Goal: Information Seeking & Learning: Learn about a topic

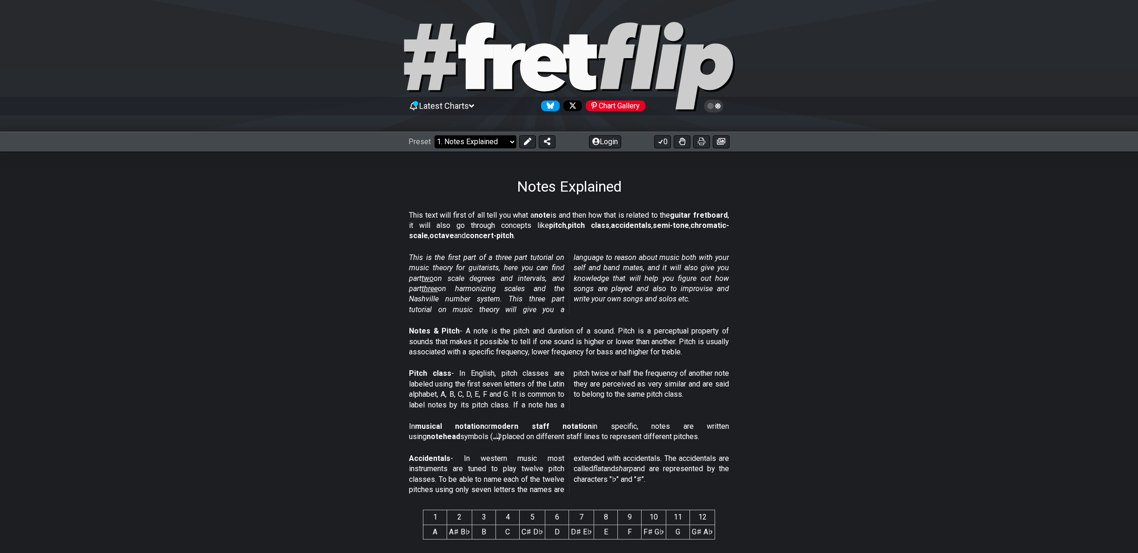
click at [478, 143] on select "Welcome to #fretflip! Initial Preset Custom Preset Minor Pentatonic Major Penta…" at bounding box center [476, 141] width 82 height 13
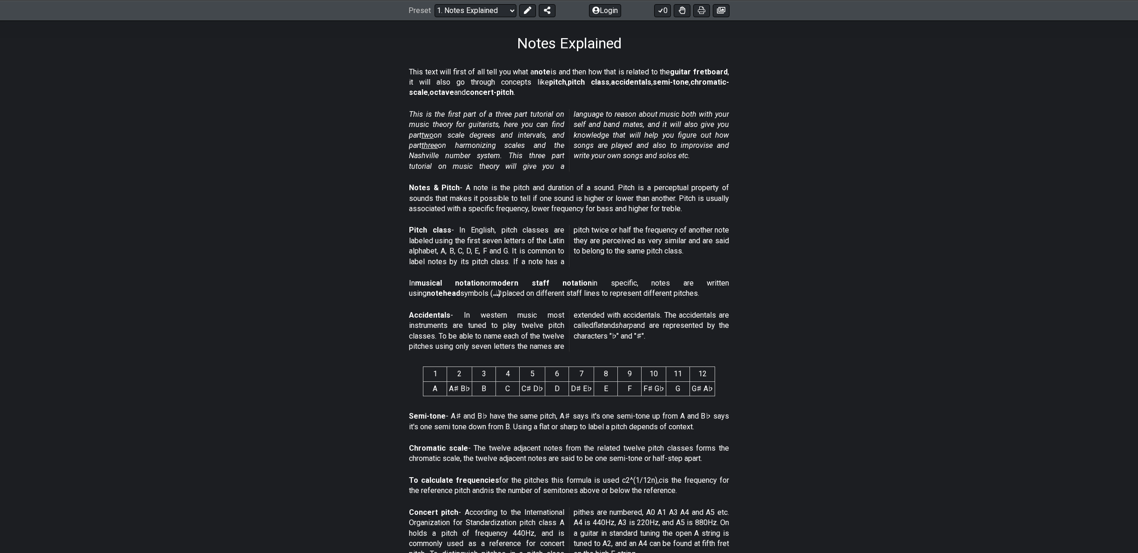
scroll to position [155, 0]
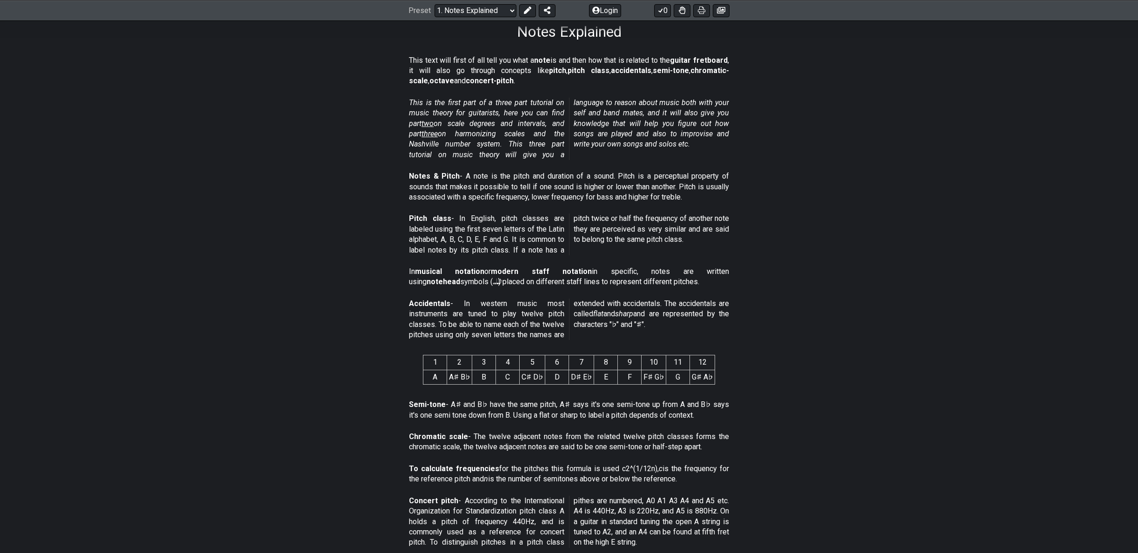
drag, startPoint x: 452, startPoint y: 62, endPoint x: 521, endPoint y: 57, distance: 69.0
click at [521, 57] on p "This text will first of all tell you what a note is and then how that is relate…" at bounding box center [569, 70] width 320 height 31
drag, startPoint x: 532, startPoint y: 62, endPoint x: 582, endPoint y: 61, distance: 49.8
click at [582, 61] on p "This text will first of all tell you what a note is and then how that is relate…" at bounding box center [569, 70] width 320 height 31
drag, startPoint x: 422, startPoint y: 231, endPoint x: 532, endPoint y: 230, distance: 109.8
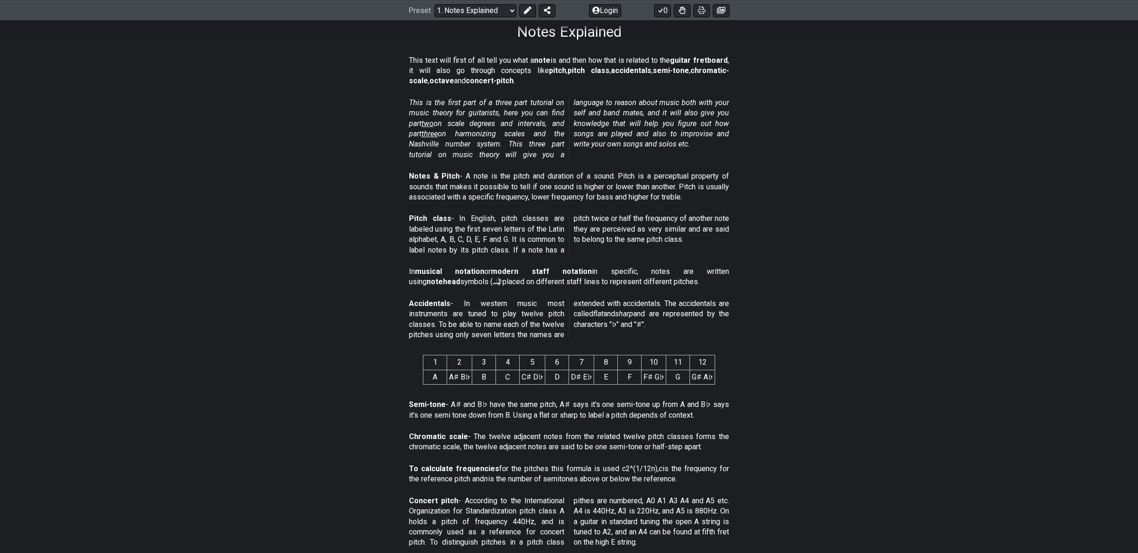
click at [532, 230] on p "Pitch class - In English, pitch classes are labeled using the first seven lette…" at bounding box center [569, 235] width 320 height 42
click at [491, 239] on p "Pitch class - In English, pitch classes are labeled using the first seven lette…" at bounding box center [569, 235] width 320 height 42
drag, startPoint x: 452, startPoint y: 437, endPoint x: 560, endPoint y: 435, distance: 107.5
click at [560, 435] on p "Chromatic scale - The twelve adjacent notes from the related twelve pitch class…" at bounding box center [569, 442] width 320 height 21
drag, startPoint x: 429, startPoint y: 501, endPoint x: 577, endPoint y: 509, distance: 148.2
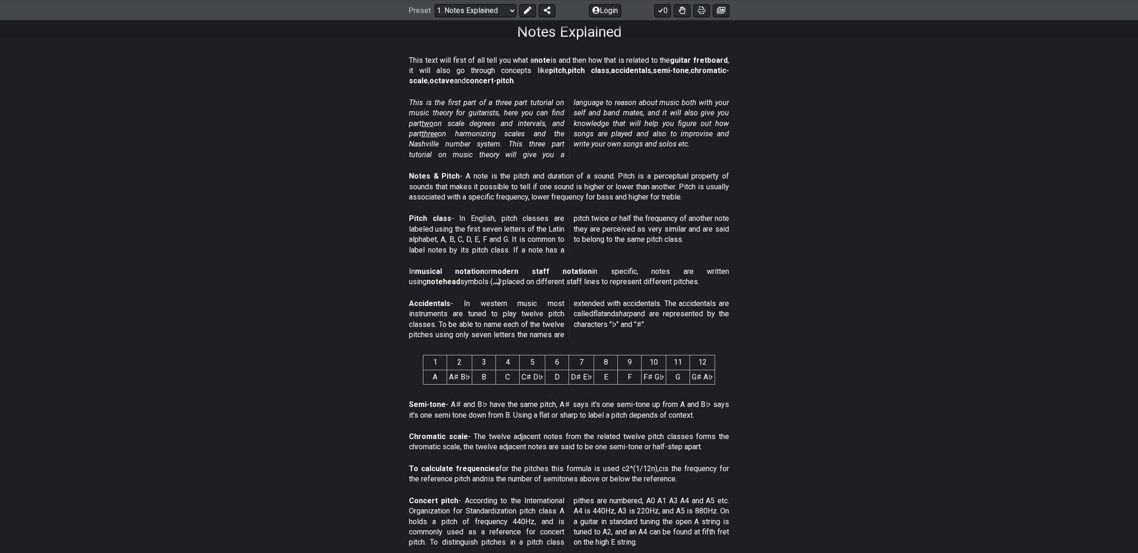
click at [577, 509] on p "Concert pitch - According to the International Organization for Standardization…" at bounding box center [569, 522] width 320 height 52
click at [721, 432] on p "Chromatic scale - The twelve adjacent notes from the related twelve pitch class…" at bounding box center [569, 442] width 320 height 21
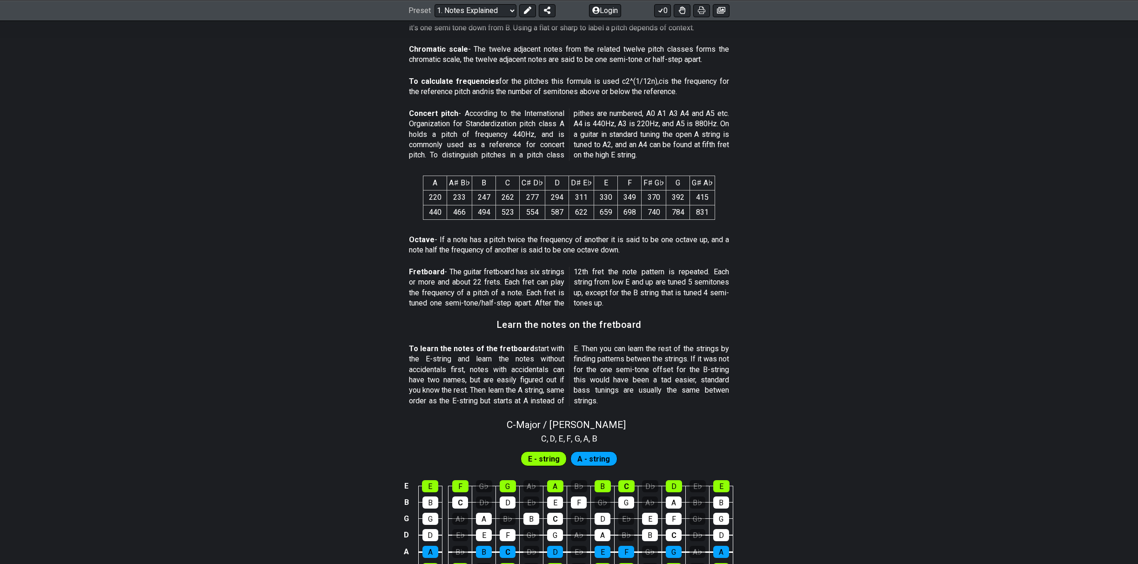
scroll to position [620, 0]
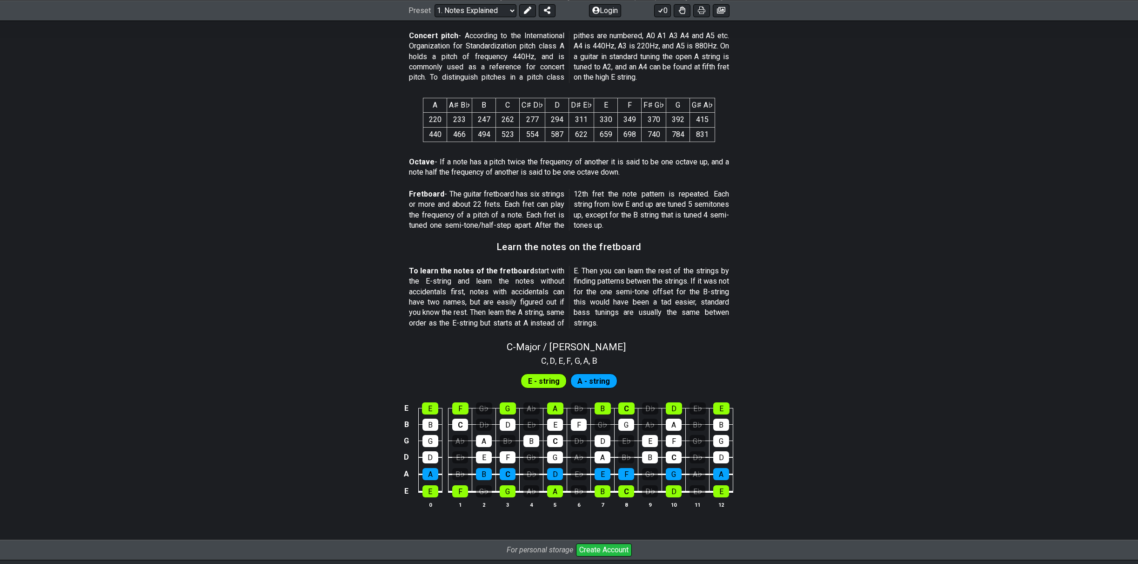
drag, startPoint x: 475, startPoint y: 32, endPoint x: 570, endPoint y: 29, distance: 95.0
click at [570, 31] on span "Concert pitch - According to the International Organization for Standardization…" at bounding box center [569, 57] width 320 height 52
click at [604, 51] on p "Concert pitch - According to the International Organization for Standardization…" at bounding box center [569, 57] width 320 height 52
drag, startPoint x: 583, startPoint y: 65, endPoint x: 635, endPoint y: 69, distance: 51.8
click at [635, 69] on p "Concert pitch - According to the International Organization for Standardization…" at bounding box center [569, 57] width 320 height 52
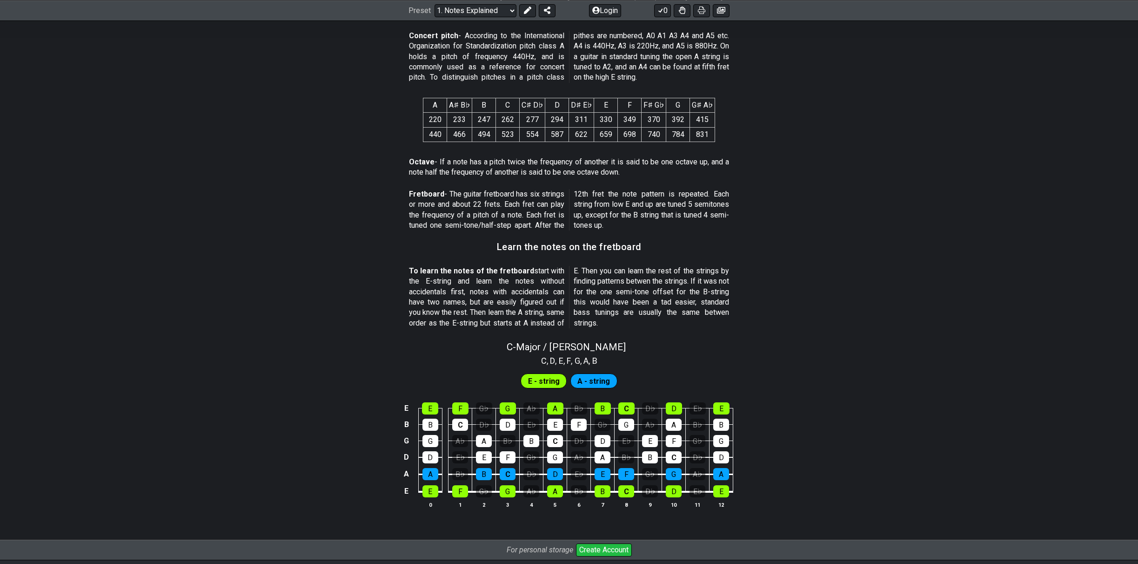
drag, startPoint x: 451, startPoint y: 207, endPoint x: 513, endPoint y: 211, distance: 62.0
click at [513, 211] on p "Fretboard - The guitar fretboard has six strings or more and about 22 frets. Ea…" at bounding box center [569, 210] width 320 height 42
click at [555, 440] on div "C" at bounding box center [555, 441] width 16 height 12
click at [556, 441] on div "C" at bounding box center [555, 441] width 16 height 12
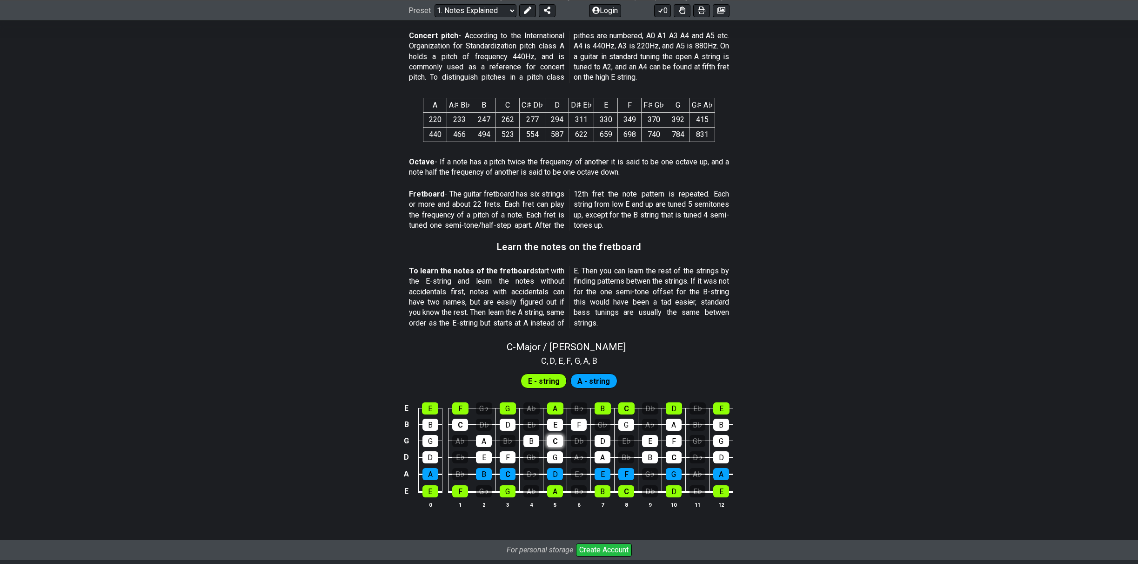
click at [556, 441] on div "C" at bounding box center [555, 441] width 16 height 12
drag, startPoint x: 435, startPoint y: 272, endPoint x: 546, endPoint y: 276, distance: 111.8
click at [546, 276] on p "To learn the notes of the fretboard start with the E-string and learn the notes…" at bounding box center [569, 297] width 320 height 62
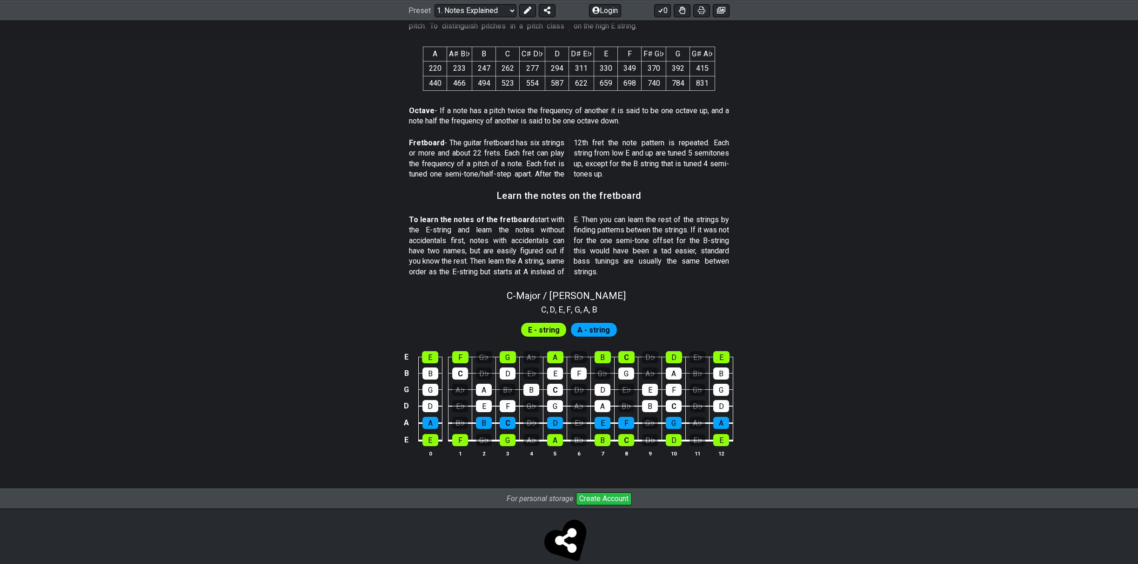
scroll to position [686, 0]
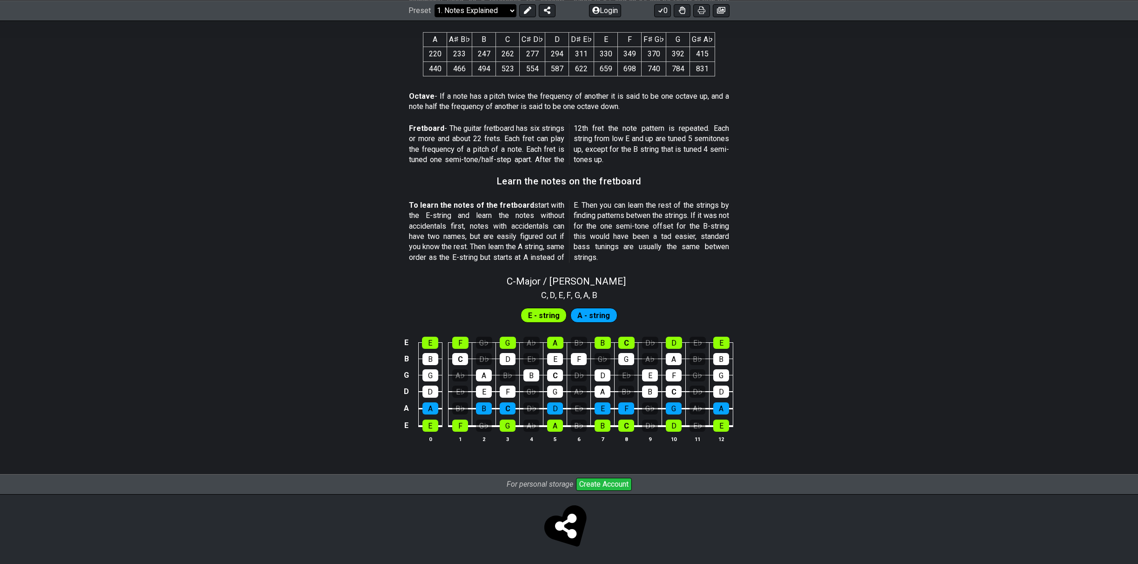
click at [475, 12] on select "Welcome to #fretflip! Initial Preset Custom Preset Minor Pentatonic Major Penta…" at bounding box center [476, 10] width 82 height 13
click at [953, 130] on section "Fretboard - The guitar fretboard has six strings or more and about 22 frets. Ea…" at bounding box center [569, 146] width 1138 height 53
click at [545, 312] on span "E - string" at bounding box center [544, 315] width 32 height 13
click at [581, 310] on span "A - string" at bounding box center [594, 315] width 33 height 13
click at [507, 344] on div "G" at bounding box center [508, 342] width 16 height 12
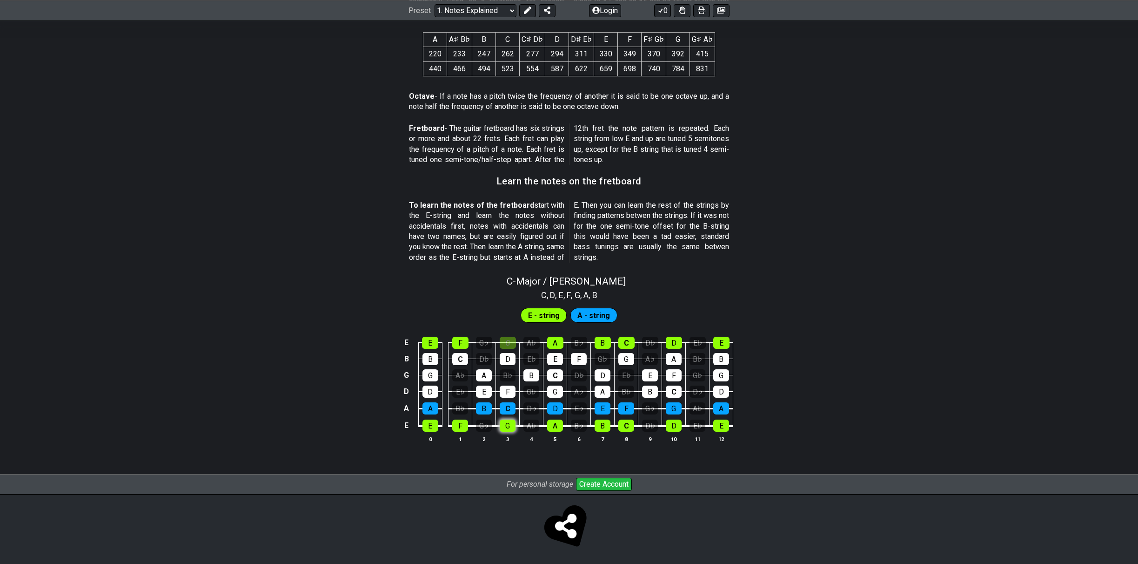
click at [508, 427] on div "G" at bounding box center [508, 425] width 16 height 12
click at [508, 424] on div "G" at bounding box center [508, 425] width 16 height 12
click at [508, 341] on div "G" at bounding box center [508, 342] width 16 height 12
click at [425, 338] on div "E" at bounding box center [430, 342] width 16 height 12
click at [438, 425] on div "E" at bounding box center [431, 425] width 16 height 12
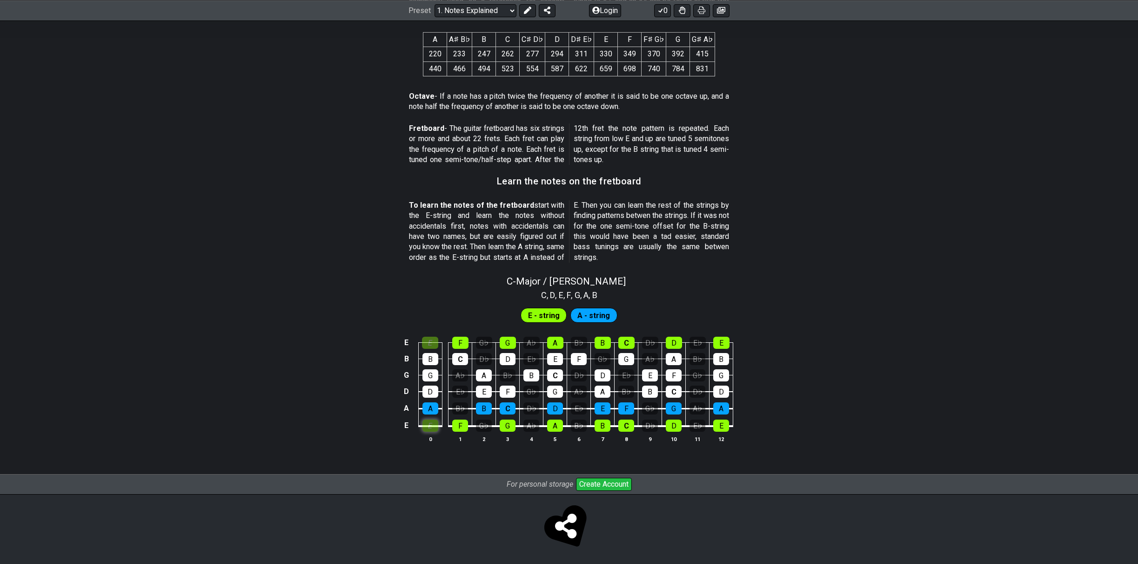
click at [431, 427] on div "E" at bounding box center [431, 425] width 16 height 12
click at [430, 336] on div "E" at bounding box center [430, 342] width 16 height 12
click at [496, 7] on select "Welcome to #fretflip! Initial Preset Custom Preset Minor Pentatonic Major Penta…" at bounding box center [476, 10] width 82 height 13
click at [435, 4] on select "Welcome to #fretflip! Initial Preset Custom Preset Minor Pentatonic Major Penta…" at bounding box center [476, 10] width 82 height 13
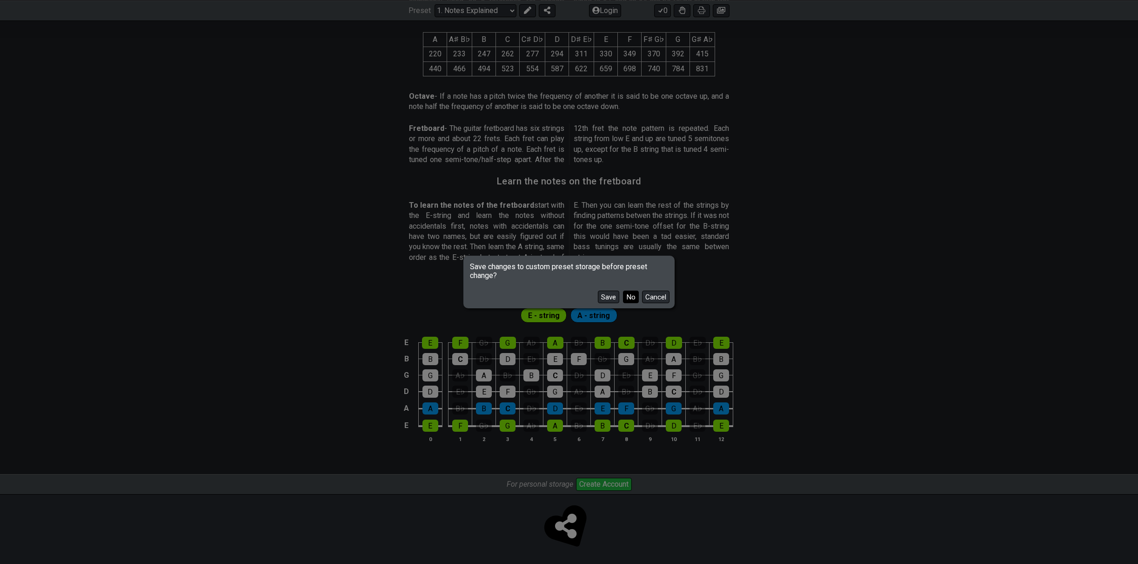
click at [632, 299] on button "No" at bounding box center [631, 296] width 16 height 13
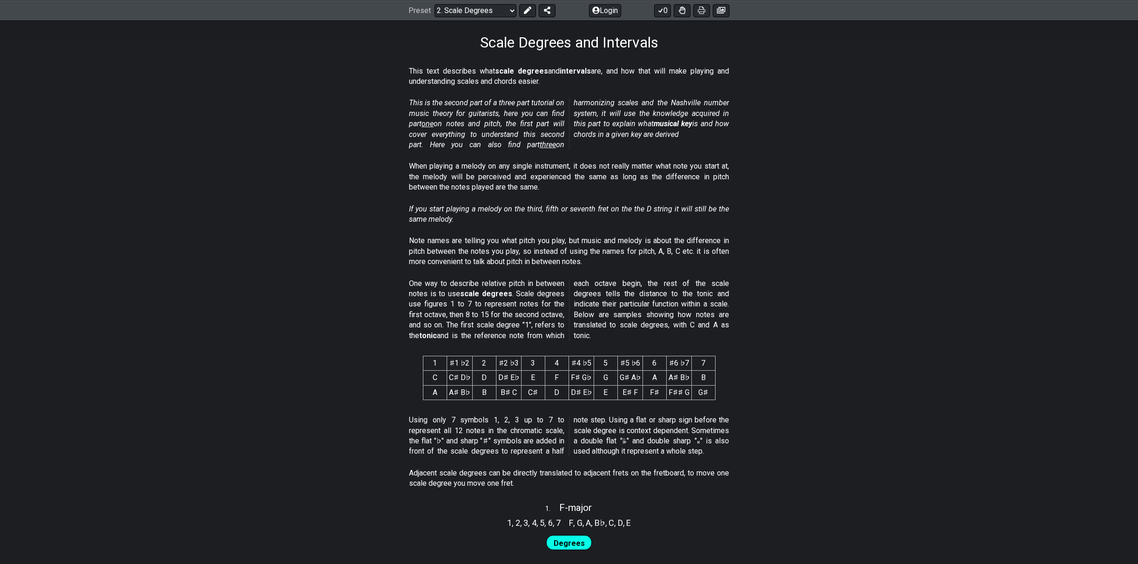
scroll to position [155, 0]
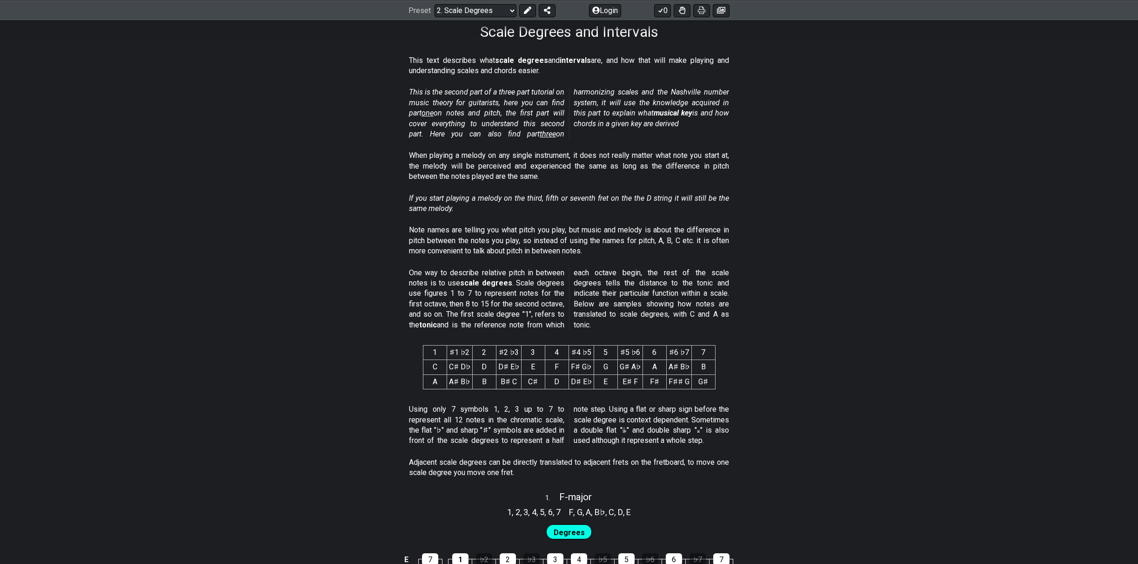
drag, startPoint x: 518, startPoint y: 113, endPoint x: 547, endPoint y: 116, distance: 29.5
click at [547, 116] on em "This is the second part of a three part tutorial on music theory for guitarists…" at bounding box center [569, 112] width 320 height 51
drag, startPoint x: 460, startPoint y: 172, endPoint x: 504, endPoint y: 191, distance: 48.2
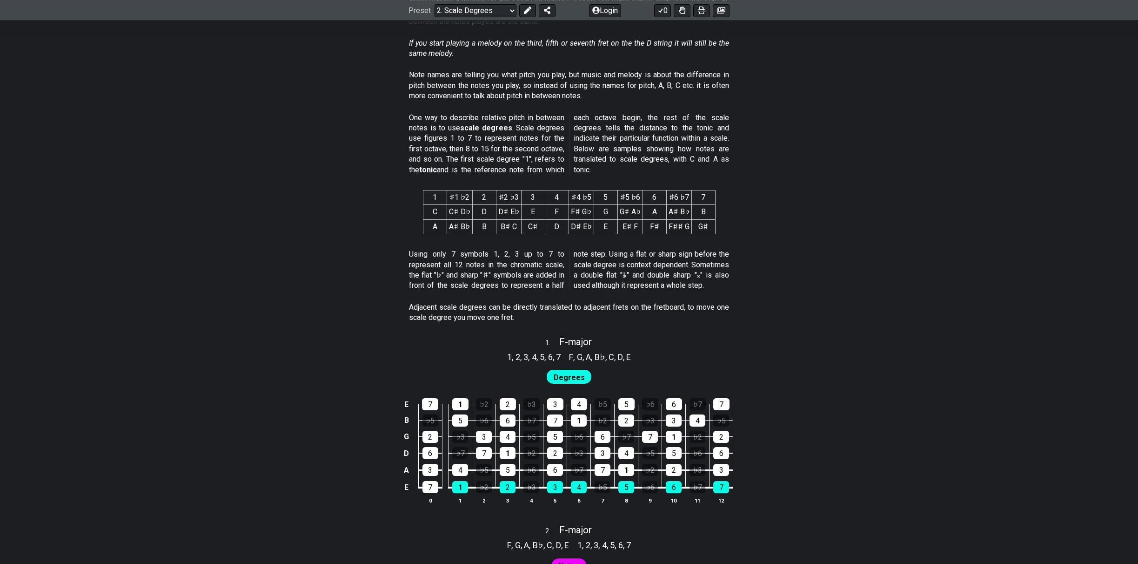
click at [806, 132] on section "One way to describe relative pitch in between notes is to use scale degrees . S…" at bounding box center [569, 146] width 1138 height 74
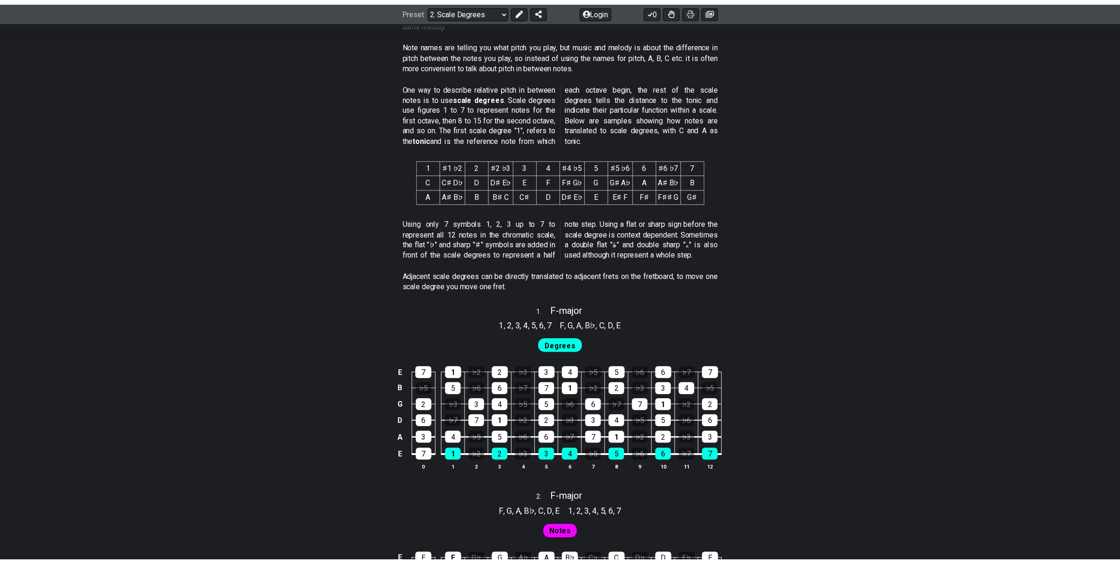
scroll to position [347, 0]
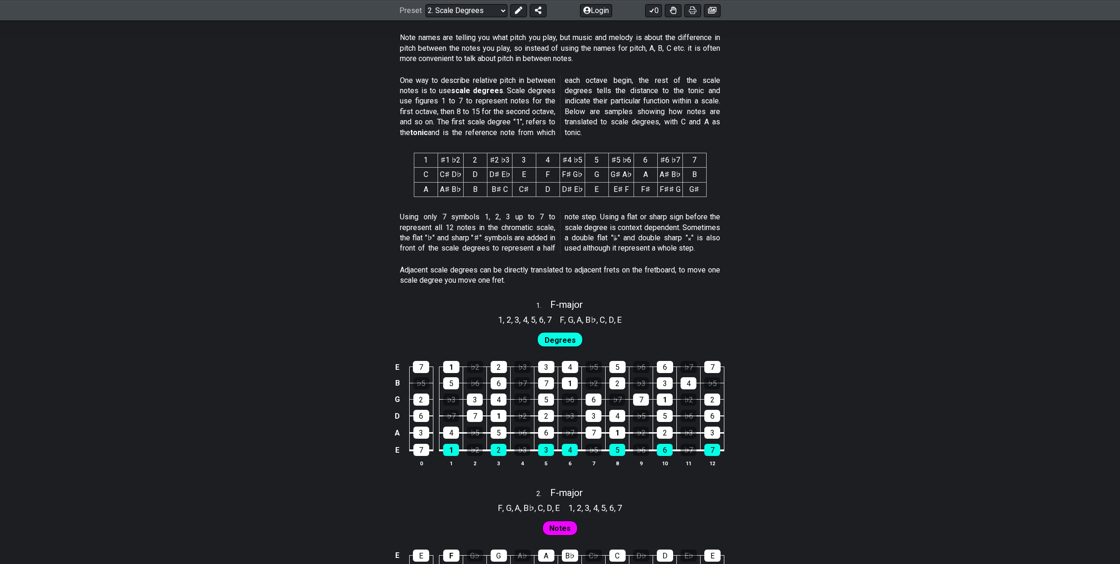
drag, startPoint x: 441, startPoint y: 50, endPoint x: 625, endPoint y: 55, distance: 183.9
click at [625, 55] on p "Note names are telling you what pitch you play, but music and melody is about t…" at bounding box center [560, 48] width 320 height 31
click at [1097, 127] on section "One way to describe relative pitch in between notes is to use scale degrees . S…" at bounding box center [560, 109] width 1120 height 74
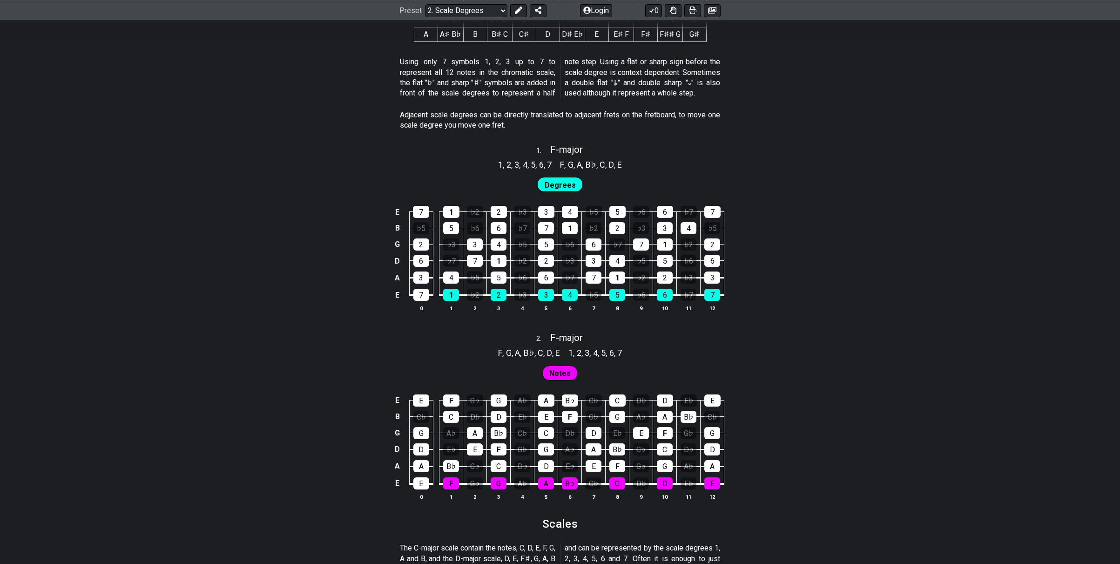
scroll to position [580, 0]
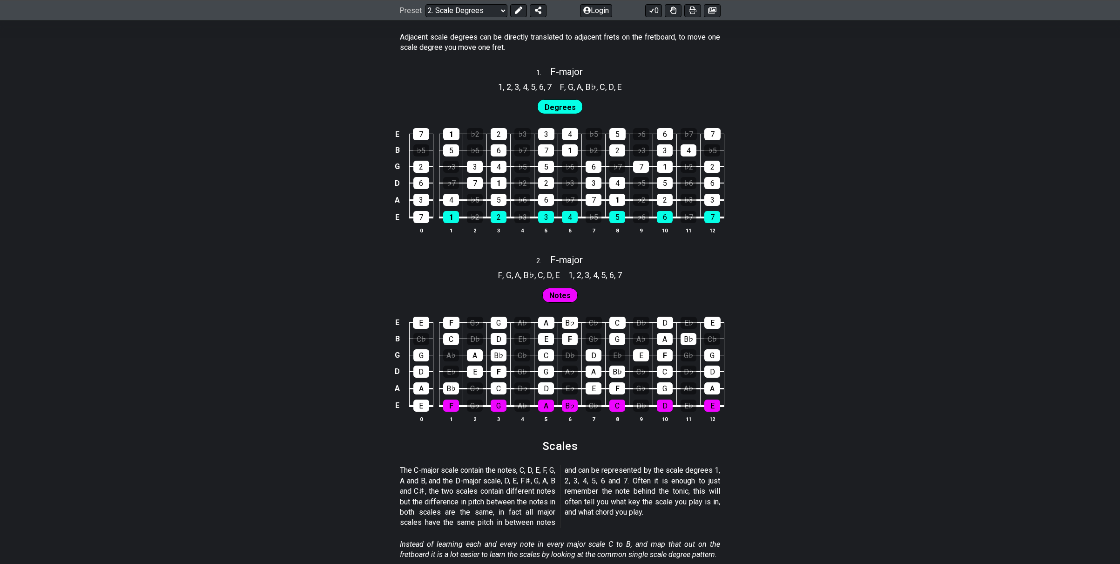
click at [562, 106] on span "Degrees" at bounding box center [560, 107] width 31 height 13
click at [565, 295] on span "Notes" at bounding box center [559, 295] width 21 height 13
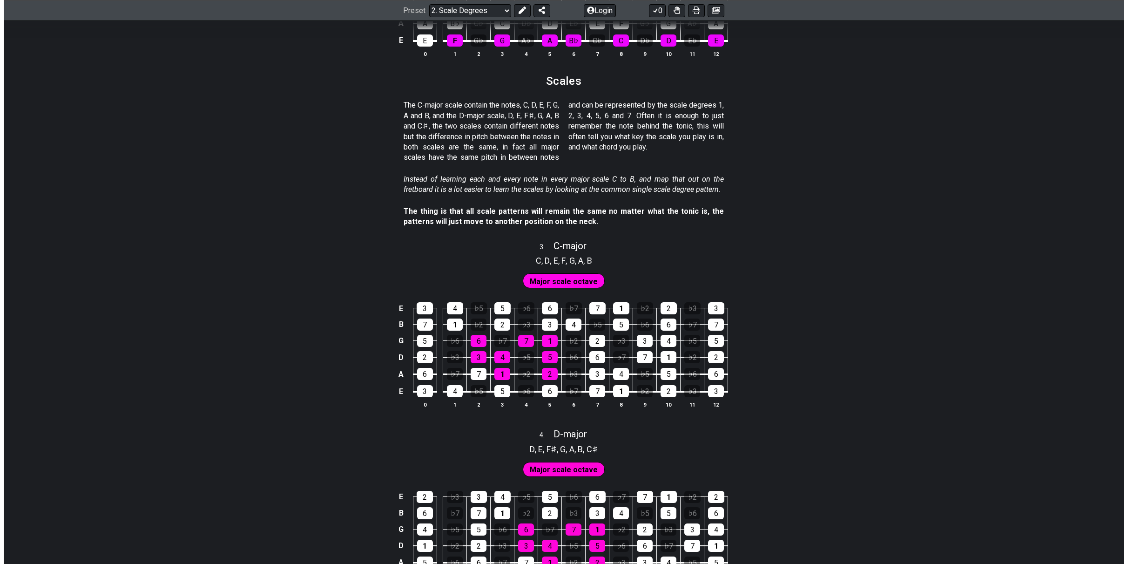
scroll to position [968, 0]
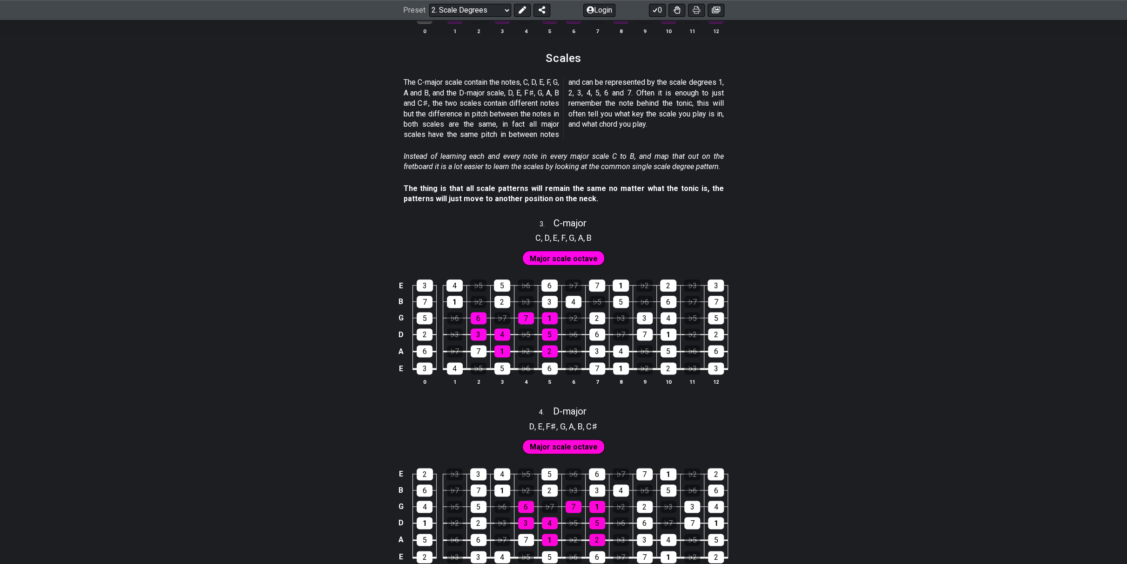
click at [5, 260] on div "Major scale octave" at bounding box center [563, 255] width 1127 height 23
drag, startPoint x: 483, startPoint y: 182, endPoint x: 557, endPoint y: 179, distance: 74.1
click at [557, 180] on div "The thing is that all scale patterns will remain the same no matter what the to…" at bounding box center [564, 196] width 320 height 32
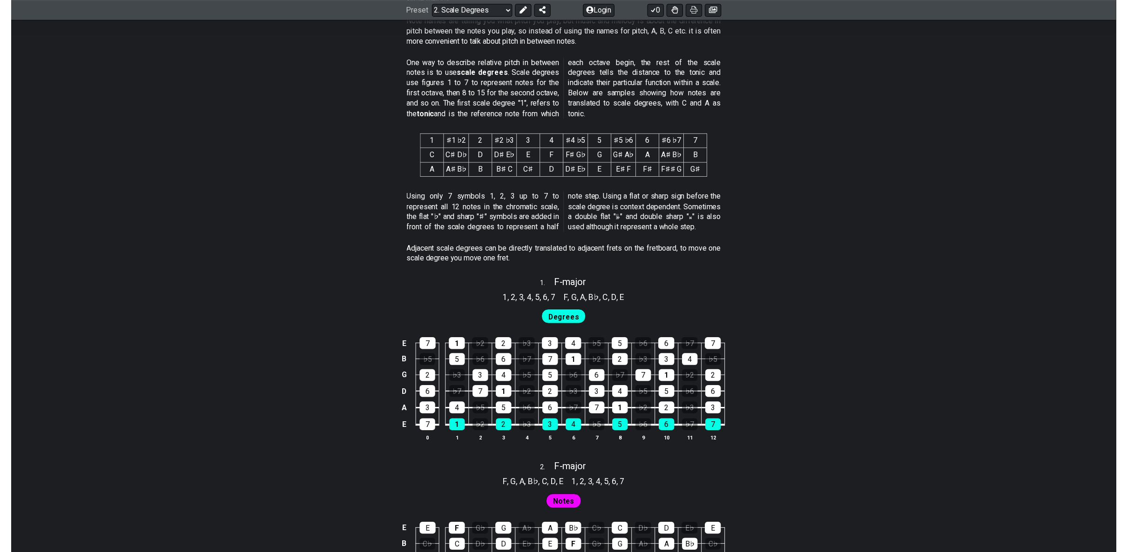
scroll to position [735, 0]
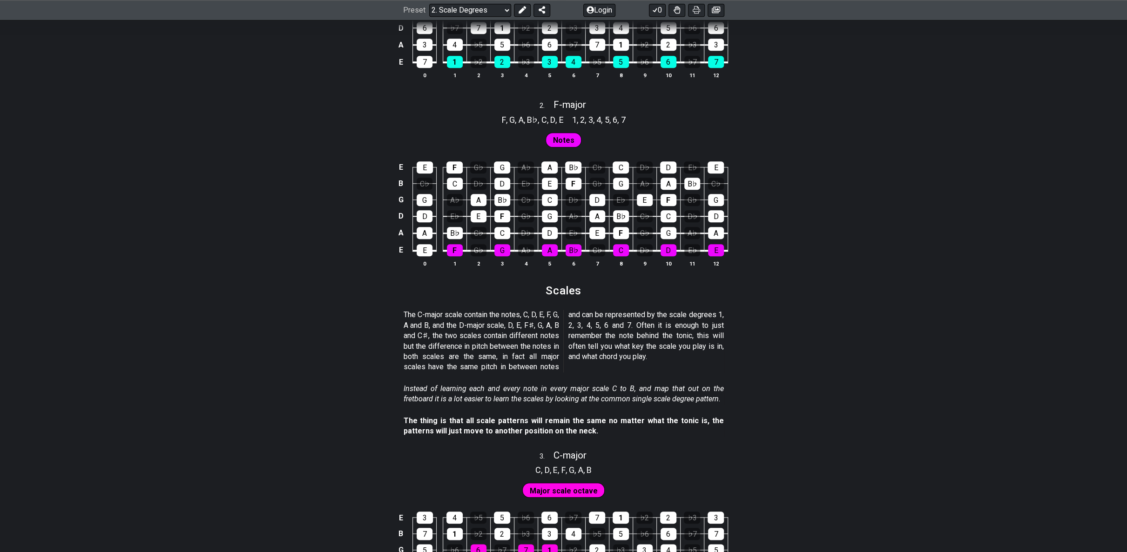
click at [1098, 81] on div "E 7 1 ♭2 2 ♭3 3 4 ♭5 5 ♭6 6 ♭7 7 B ♭5 5 ♭6 6 ♭7 7 1 ♭2 2 ♭3 3 4 ♭5 G 2 ♭3 3 4 ♭…" at bounding box center [563, 26] width 1127 height 131
click at [15, 35] on div "E 7 1 ♭2 2 ♭3 3 4 ♭5 5 ♭6 6 ♭7 7 B ♭5 5 ♭6 6 ♭7 7 1 ♭2 2 ♭3 3 4 ♭5 G 2 ♭3 3 4 ♭…" at bounding box center [563, 26] width 1127 height 131
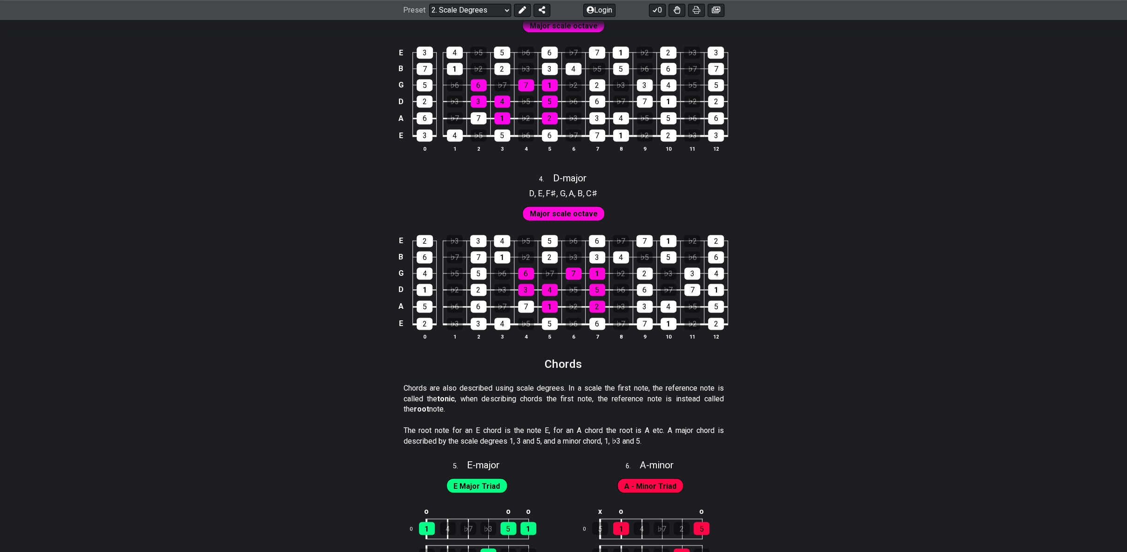
scroll to position [1355, 0]
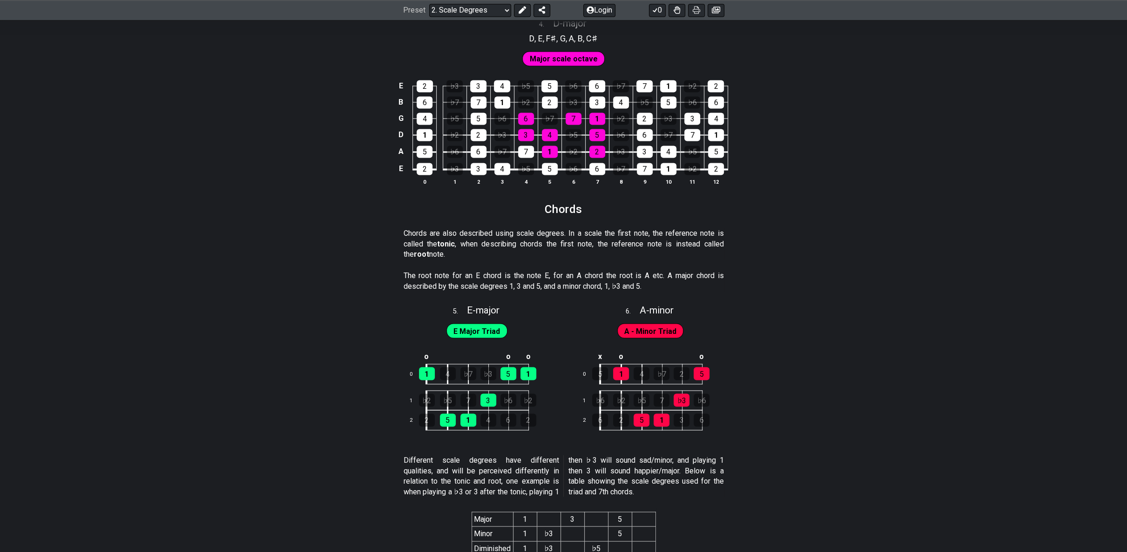
drag, startPoint x: 430, startPoint y: 229, endPoint x: 551, endPoint y: 232, distance: 120.6
click at [551, 232] on p "Chords are also described using scale degrees. In a scale the first note, the r…" at bounding box center [564, 244] width 320 height 31
click at [14, 120] on div "E 2 ♭3 3 4 ♭5 5 ♭6 6 ♭7 7 1 ♭2 2 B 6 ♭7 7 1 ♭2 2 ♭3 3 4 ♭5 5 ♭6 6 G 4 ♭5 5 ♭6 6…" at bounding box center [563, 133] width 1127 height 131
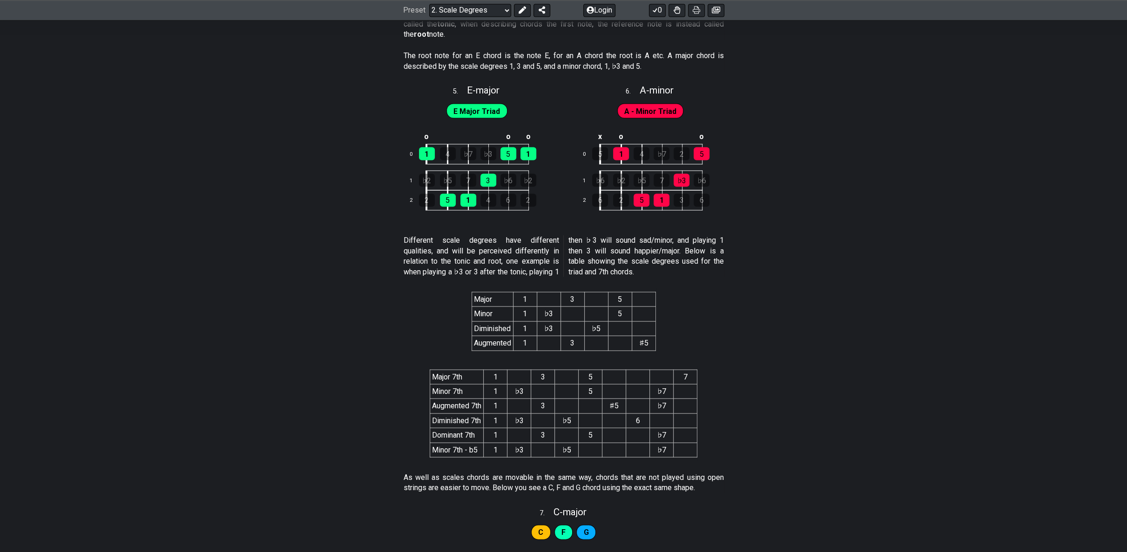
scroll to position [1588, 0]
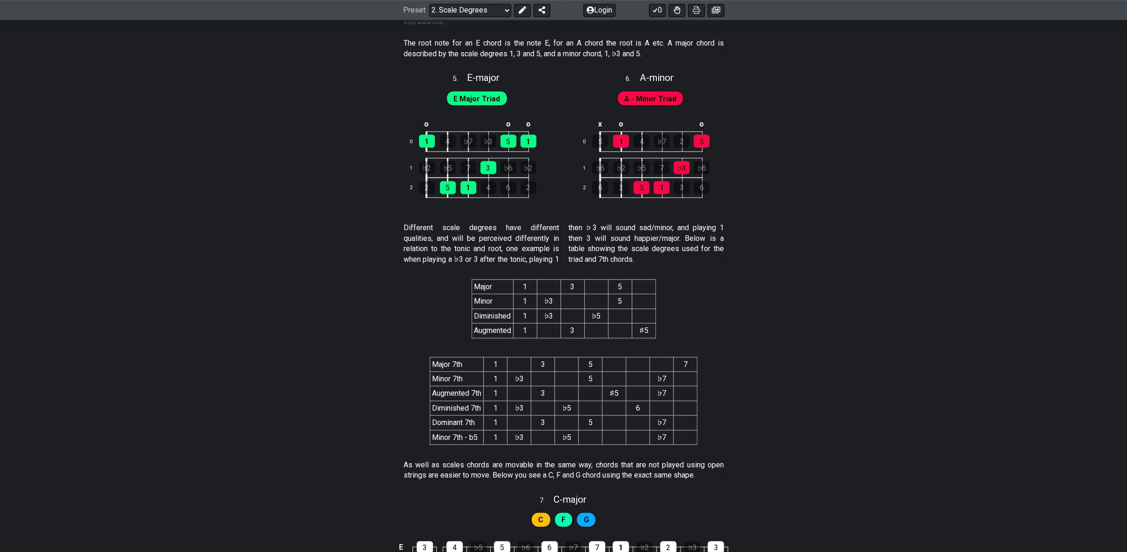
drag, startPoint x: 422, startPoint y: 224, endPoint x: 536, endPoint y: 226, distance: 114.0
click at [536, 226] on p "Different scale degrees have different qualities, and will be perceived differe…" at bounding box center [564, 243] width 320 height 42
drag, startPoint x: 451, startPoint y: 37, endPoint x: 578, endPoint y: 37, distance: 126.6
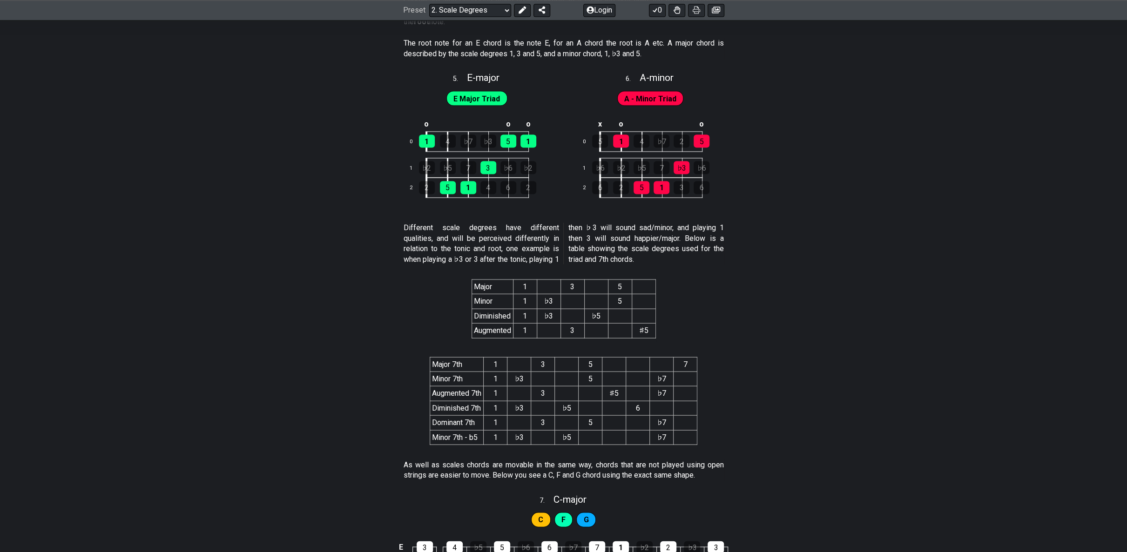
click at [578, 38] on p "The root note for an E chord is the note E, for an A chord the root is A etc. A…" at bounding box center [564, 48] width 320 height 21
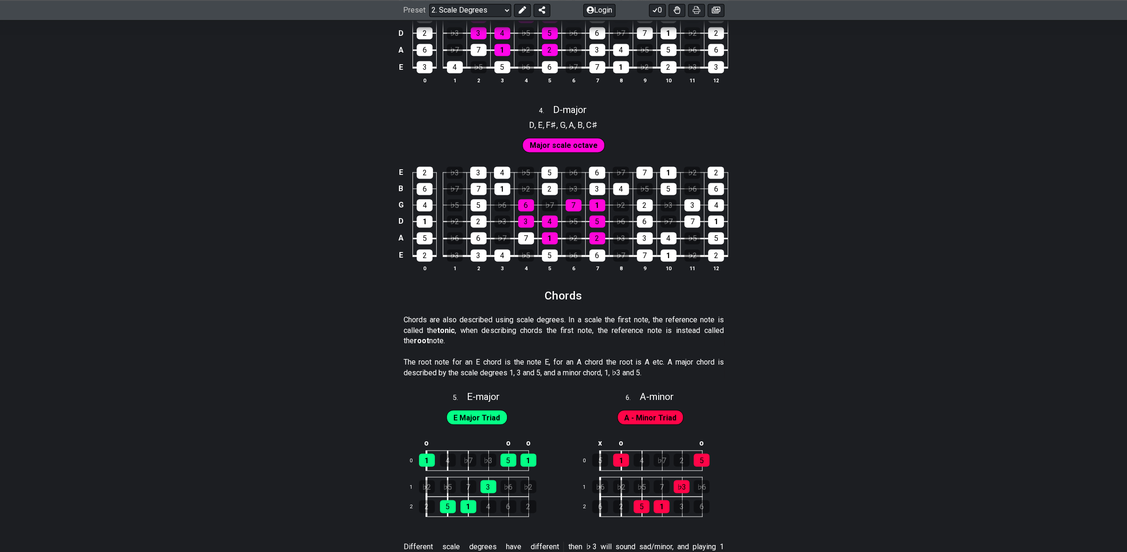
scroll to position [1433, 0]
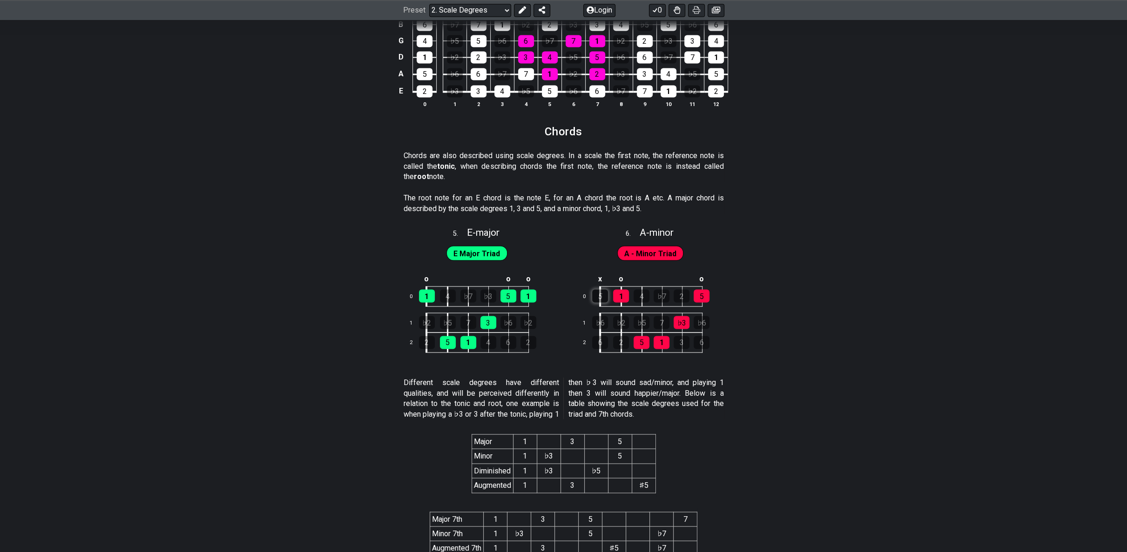
click at [604, 296] on div "5" at bounding box center [600, 295] width 16 height 13
click at [599, 291] on div "5" at bounding box center [600, 295] width 16 height 13
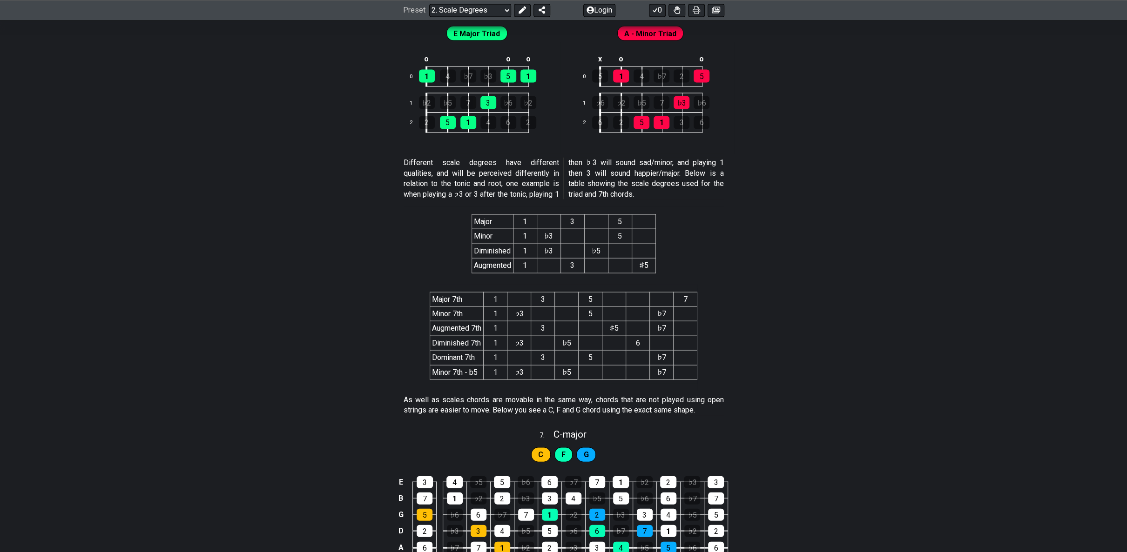
scroll to position [1666, 0]
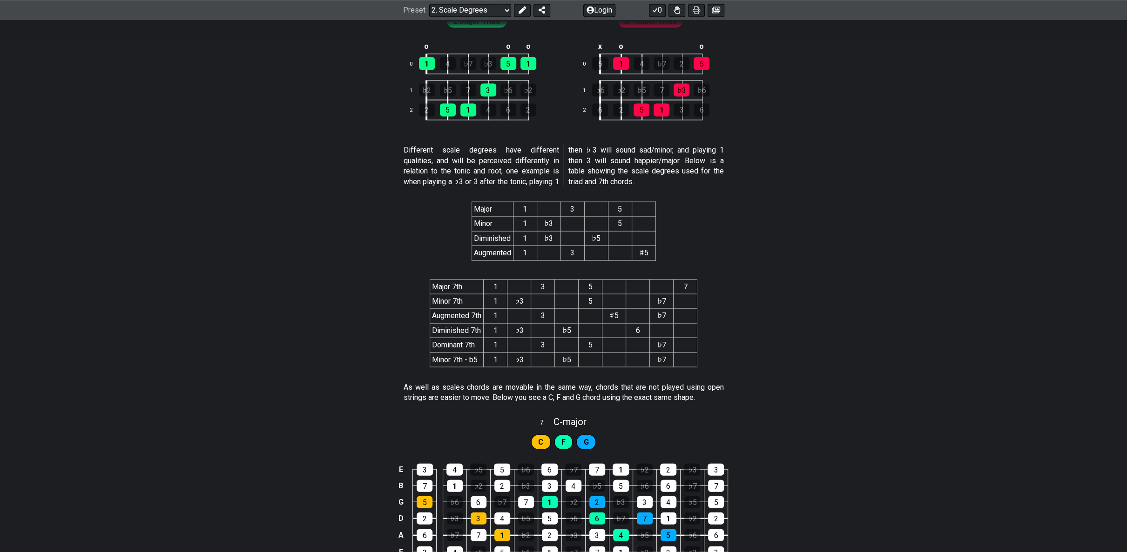
drag, startPoint x: 446, startPoint y: 378, endPoint x: 561, endPoint y: 382, distance: 115.5
click at [561, 382] on p "As well as scales chords are movable in the same way, chords that are not playe…" at bounding box center [564, 392] width 320 height 21
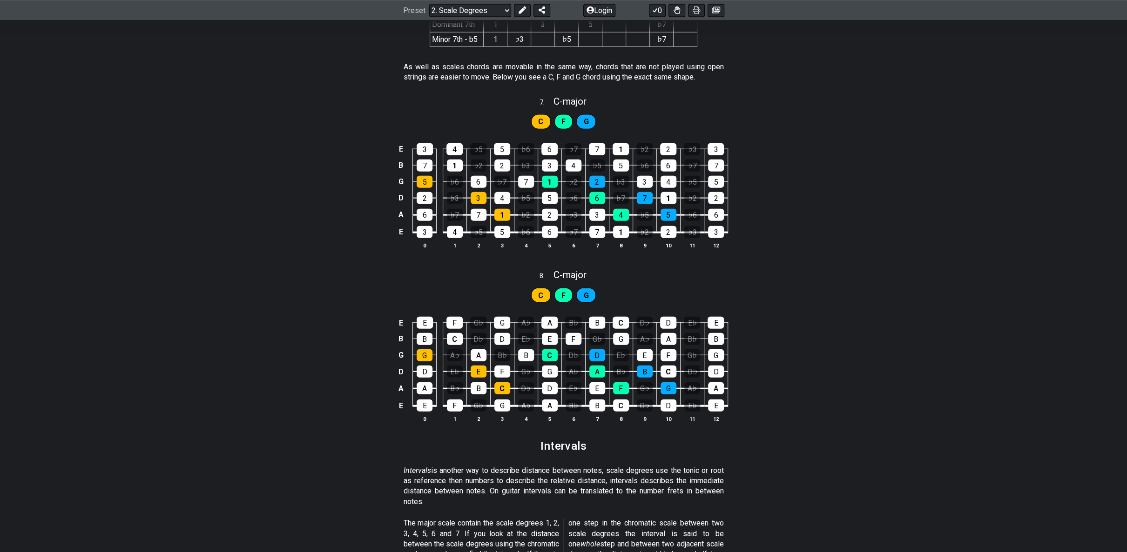
scroll to position [1976, 0]
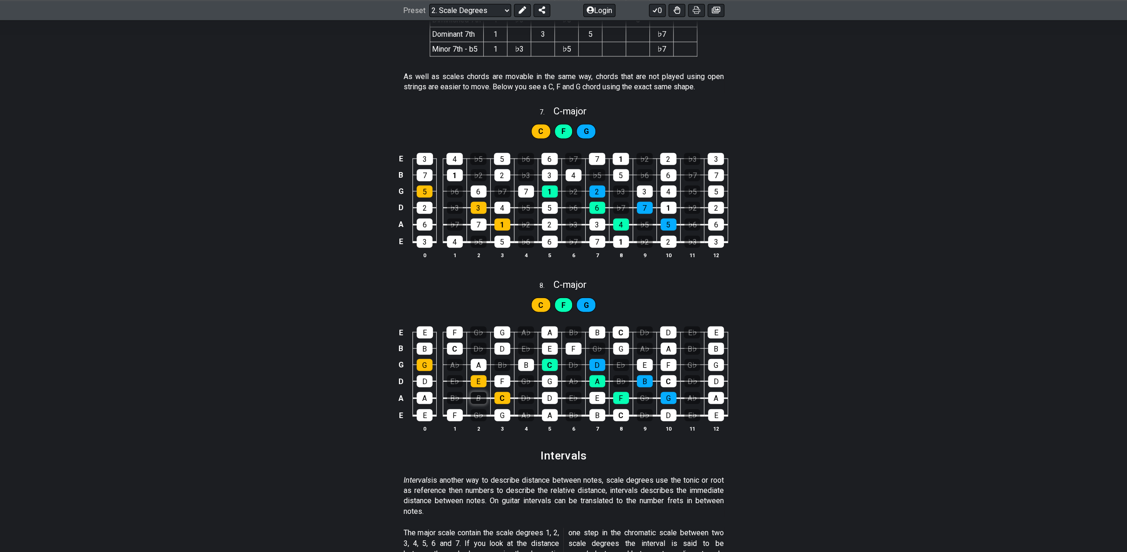
click at [484, 392] on div "B" at bounding box center [479, 398] width 16 height 12
click at [481, 392] on div "B" at bounding box center [479, 398] width 16 height 12
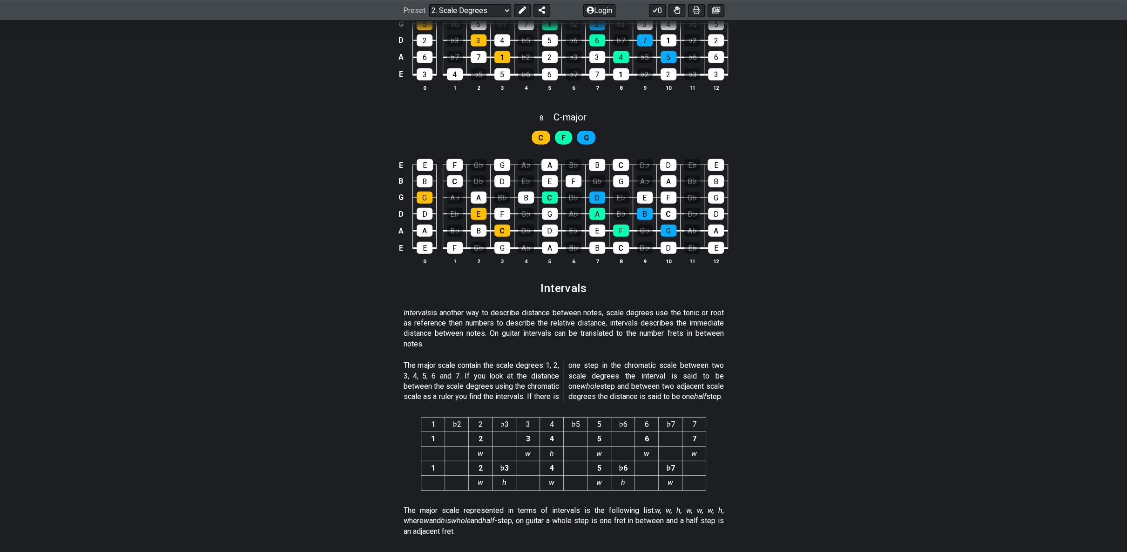
scroll to position [2209, 0]
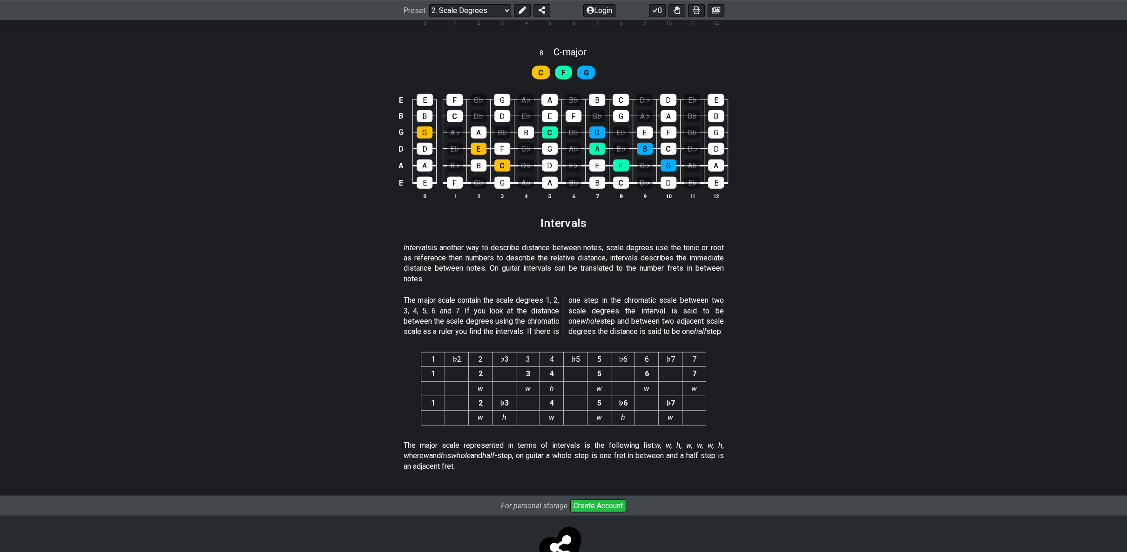
drag, startPoint x: 480, startPoint y: 240, endPoint x: 614, endPoint y: 244, distance: 134.6
click at [612, 245] on p "Intervals is another way to describe distance between notes, scale degrees use …" at bounding box center [564, 264] width 320 height 42
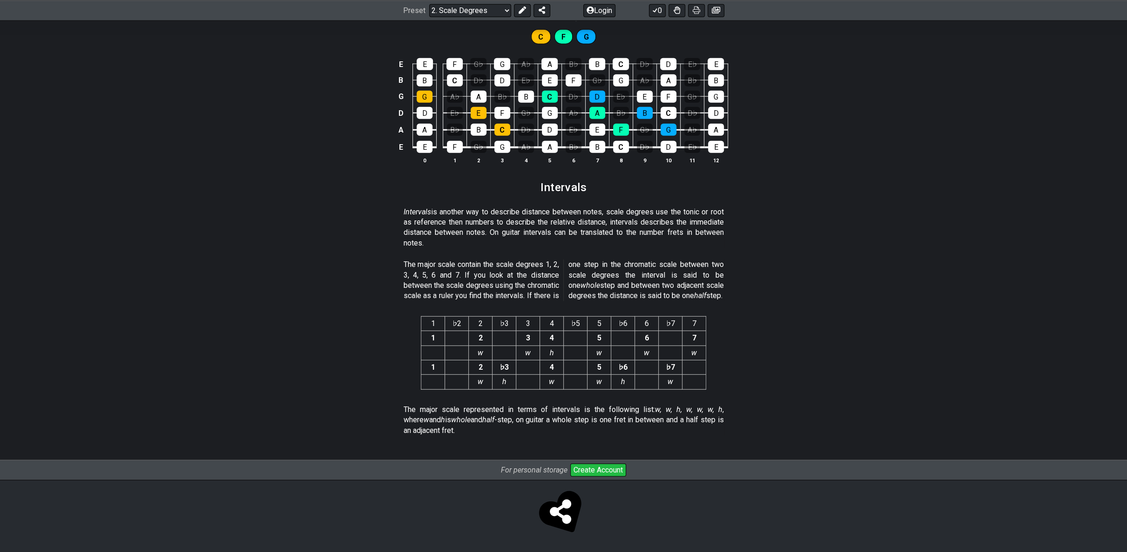
click at [11, 66] on div "E E F G♭ G A♭ A B♭ B C D♭ D E♭ E B B C D♭ D E♭ E F G♭ G A♭ A B♭ B G G A♭ A B♭ B…" at bounding box center [563, 111] width 1127 height 131
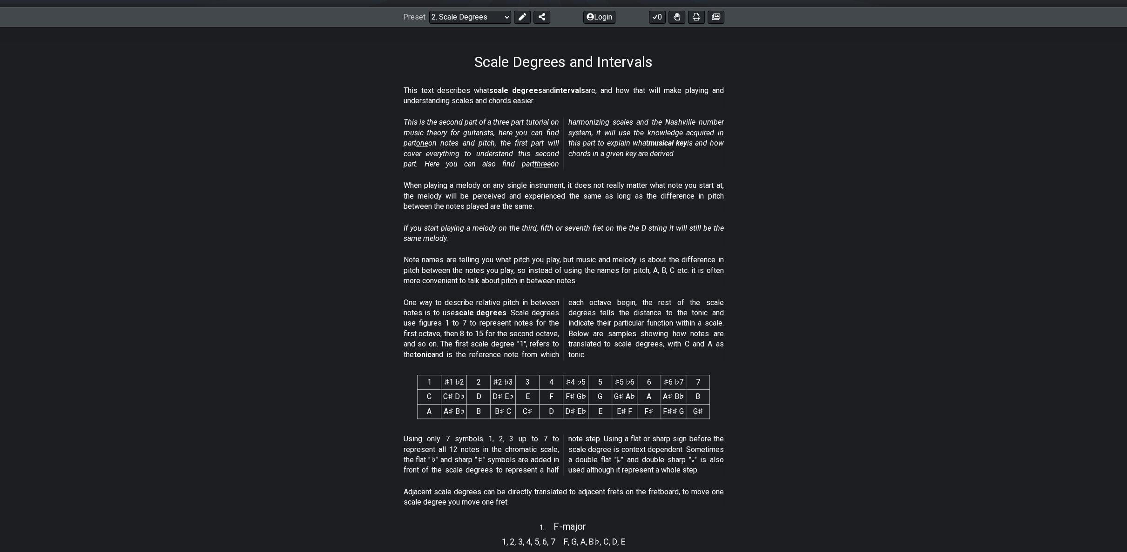
scroll to position [0, 0]
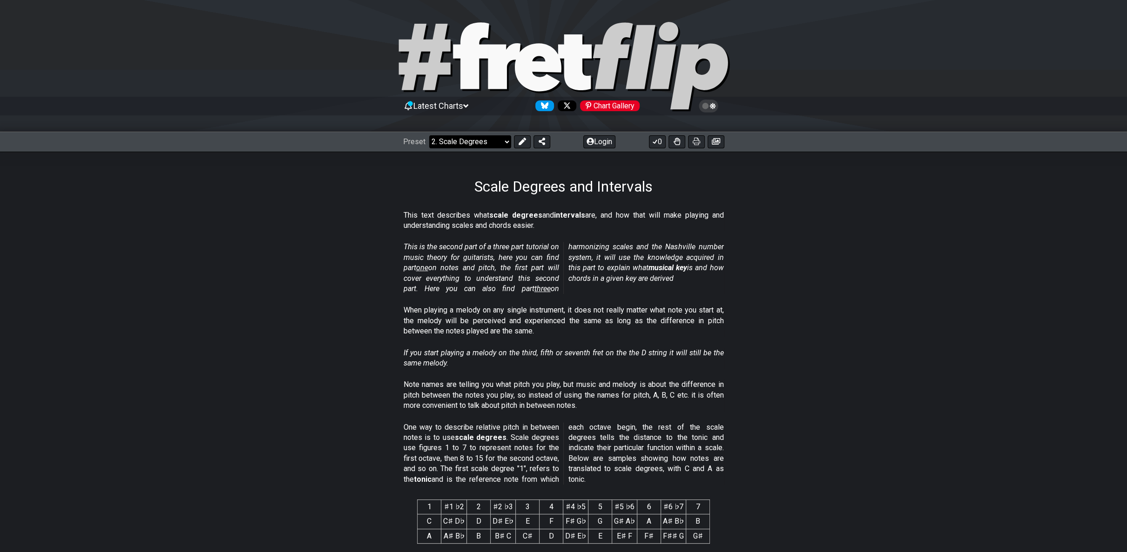
click at [473, 143] on select "Welcome to #fretflip! Initial Preset Custom Preset Minor Pentatonic Major Penta…" at bounding box center [470, 141] width 82 height 13
click at [429, 135] on select "Welcome to #fretflip! Initial Preset Custom Preset Minor Pentatonic Major Penta…" at bounding box center [470, 141] width 82 height 13
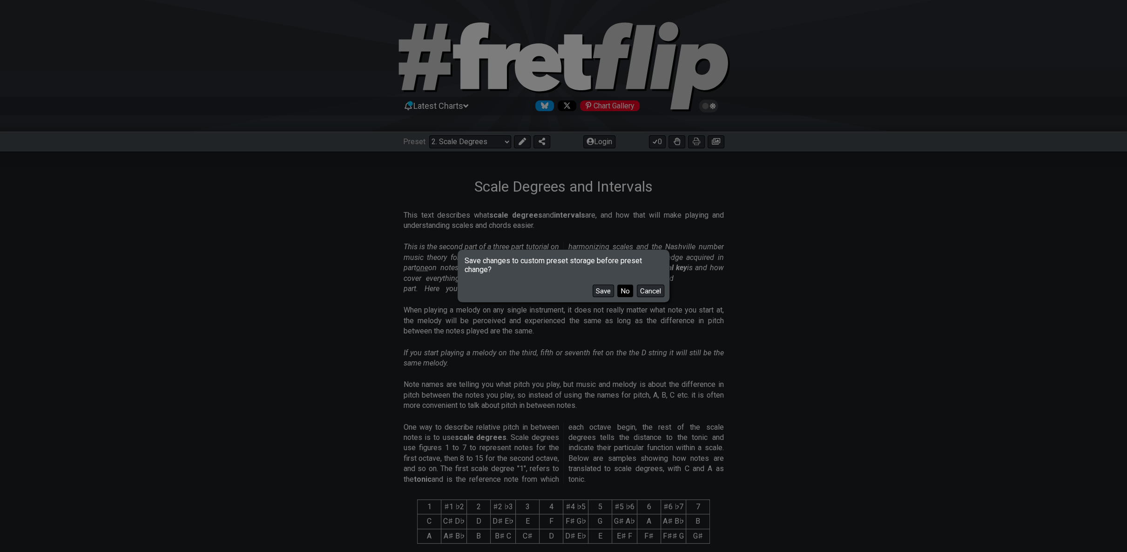
click at [625, 292] on button "No" at bounding box center [625, 291] width 16 height 13
select select "/harmonizing-scales"
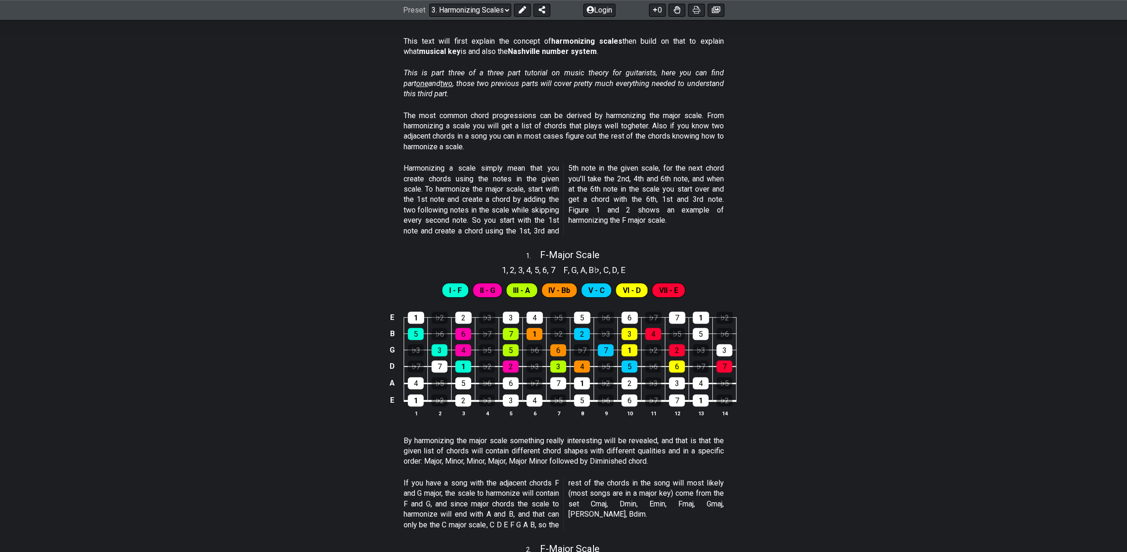
scroll to position [175, 0]
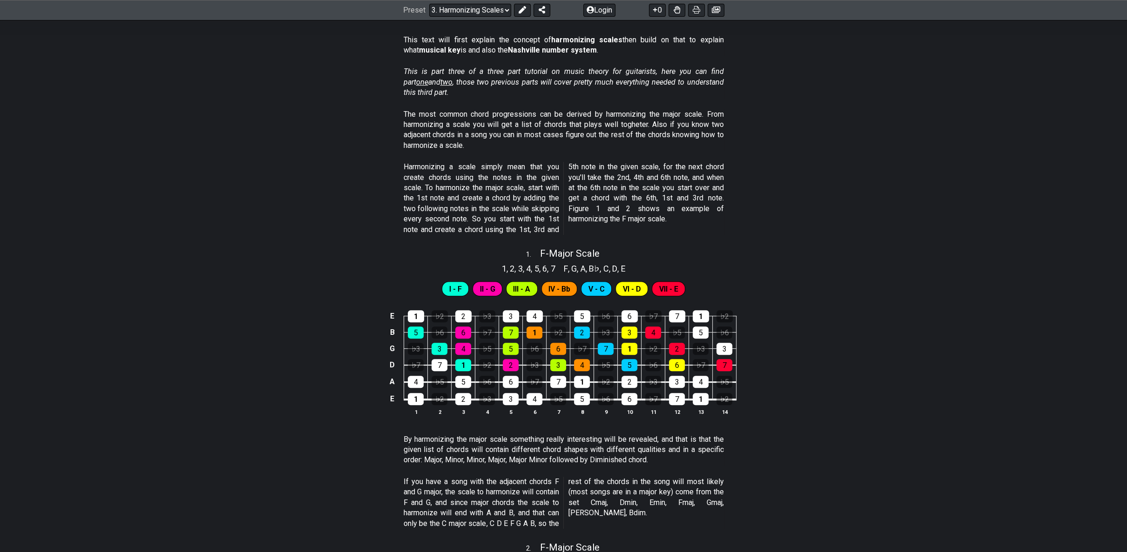
click at [20, 55] on section "This text will first explain the concept of harmonizing scales then build on th…" at bounding box center [563, 47] width 1127 height 32
click at [965, 119] on section "The most common chord progressions can be derived by harmonizing the major scal…" at bounding box center [563, 132] width 1127 height 53
click at [16, 161] on section "Harmonizing a scale simply mean that you create chords using the notes in the g…" at bounding box center [563, 200] width 1127 height 84
